Goal: Go to known website: Access a specific website the user already knows

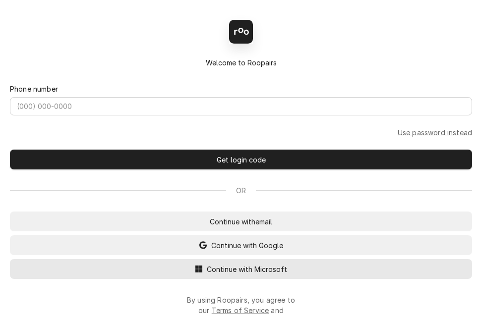
click at [236, 272] on span "Continue with Microsoft" at bounding box center [247, 269] width 84 height 10
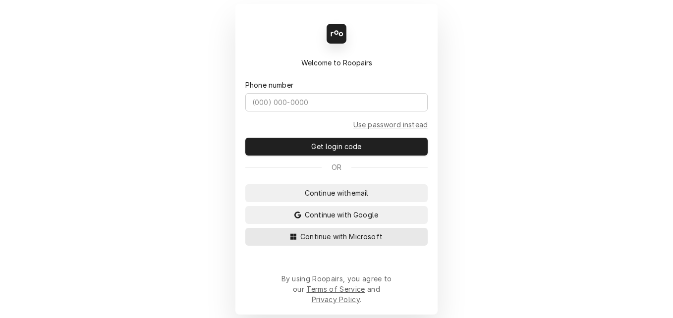
click at [332, 242] on span "Continue with Microsoft" at bounding box center [341, 236] width 86 height 10
